Goal: Navigation & Orientation: Go to known website

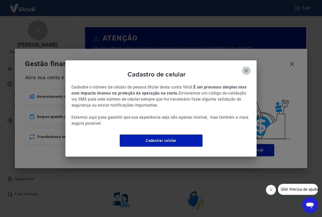
click at [245, 68] on icon "button" at bounding box center [246, 71] width 6 height 6
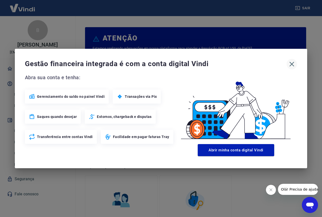
click at [290, 65] on icon "button" at bounding box center [292, 64] width 8 height 8
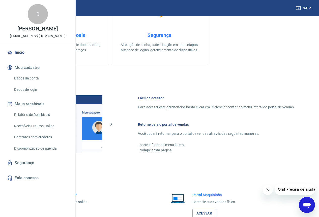
scroll to position [248, 0]
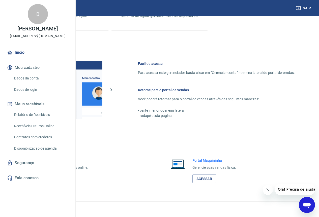
click at [67, 180] on link "Acessar" at bounding box center [55, 179] width 24 height 9
